Goal: Task Accomplishment & Management: Manage account settings

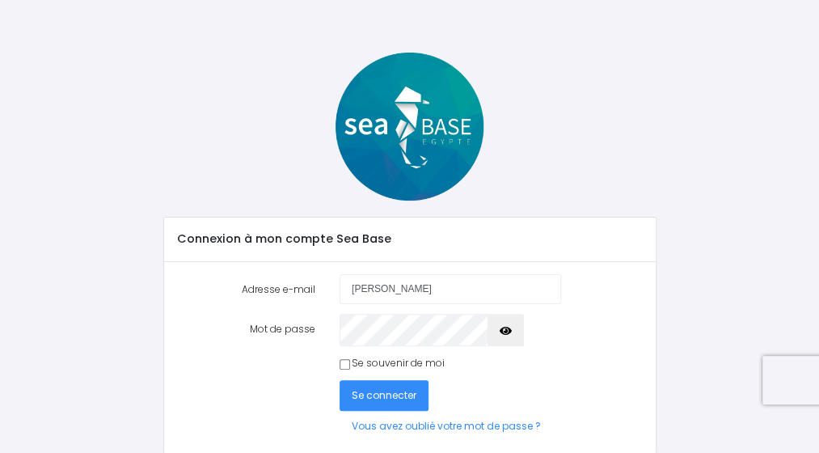
type input "varin.amandine@wanadoo.fr"
click at [340, 380] on button "Se connecter" at bounding box center [384, 395] width 89 height 30
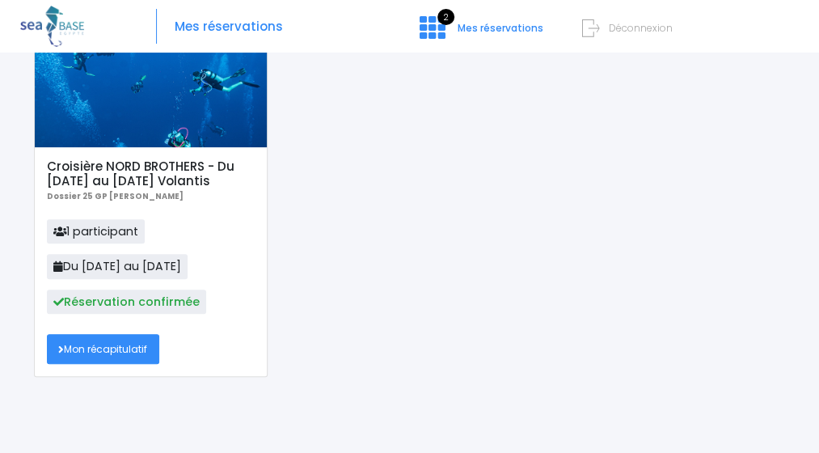
scroll to position [170, 0]
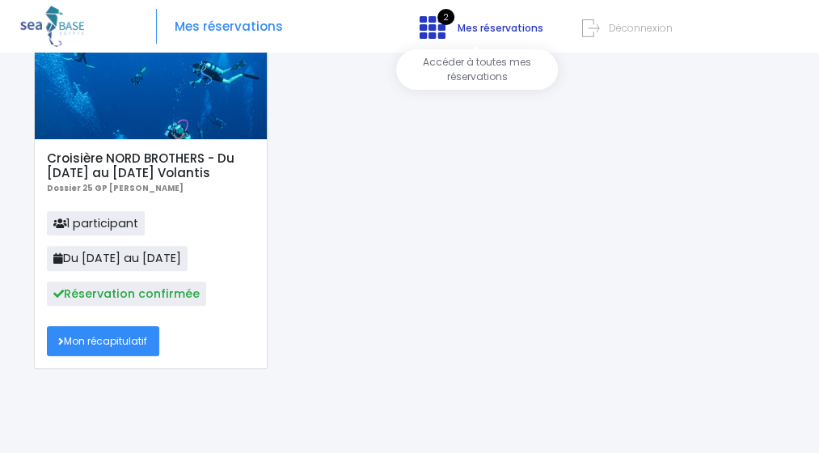
click at [422, 36] on icon at bounding box center [433, 28] width 26 height 26
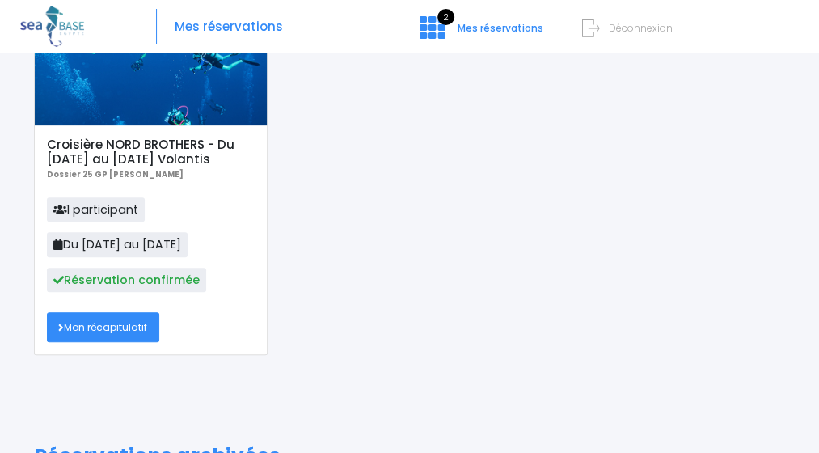
scroll to position [237, 0]
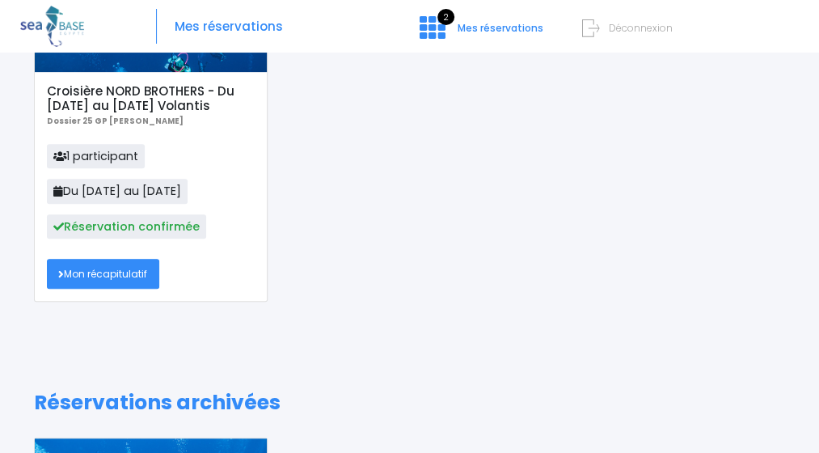
click at [160, 289] on link "Mon récapitulatif" at bounding box center [103, 274] width 113 height 30
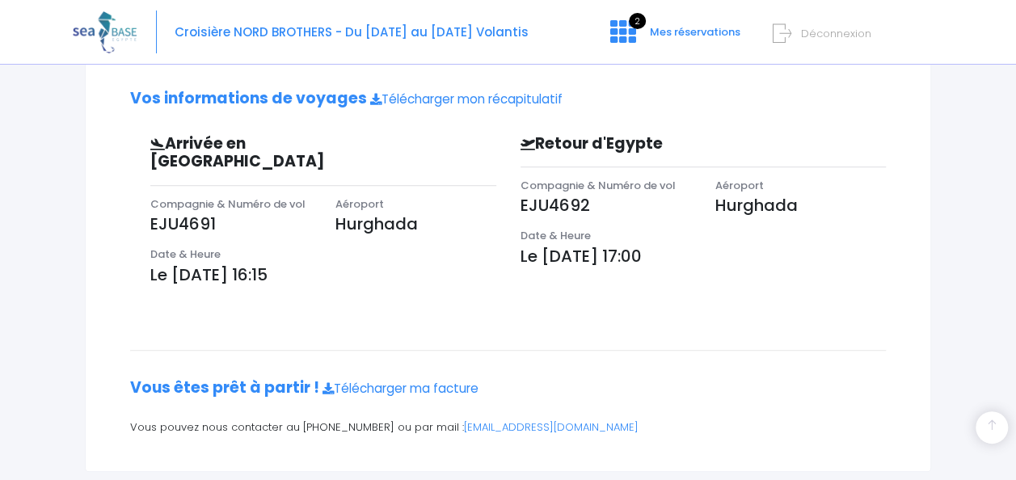
scroll to position [450, 0]
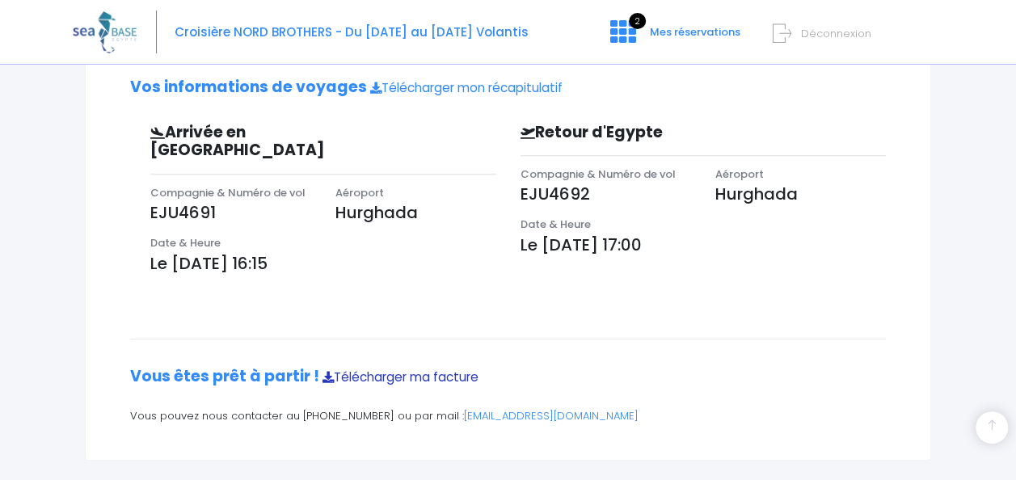
click at [433, 369] on link "Télécharger ma facture" at bounding box center [401, 377] width 156 height 17
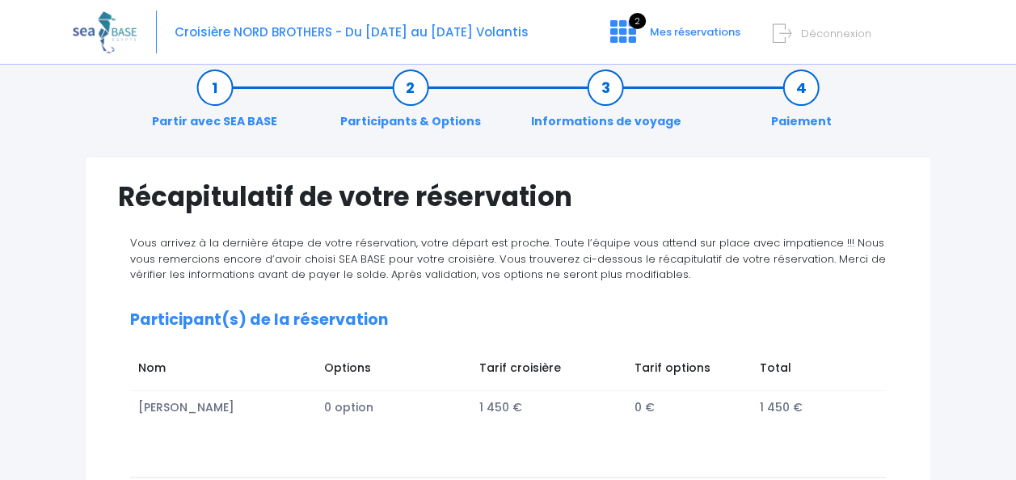
scroll to position [0, 0]
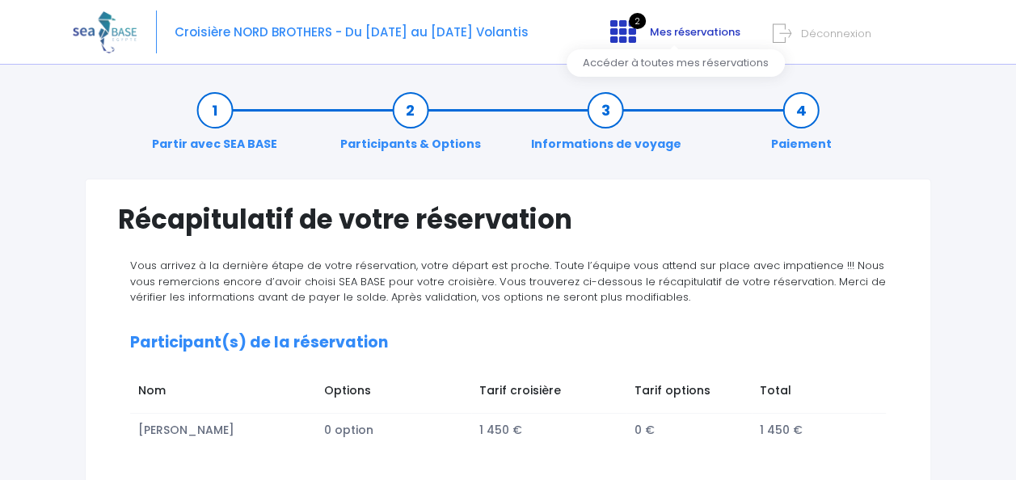
click at [623, 29] on icon at bounding box center [623, 32] width 26 height 26
